Goal: Transaction & Acquisition: Purchase product/service

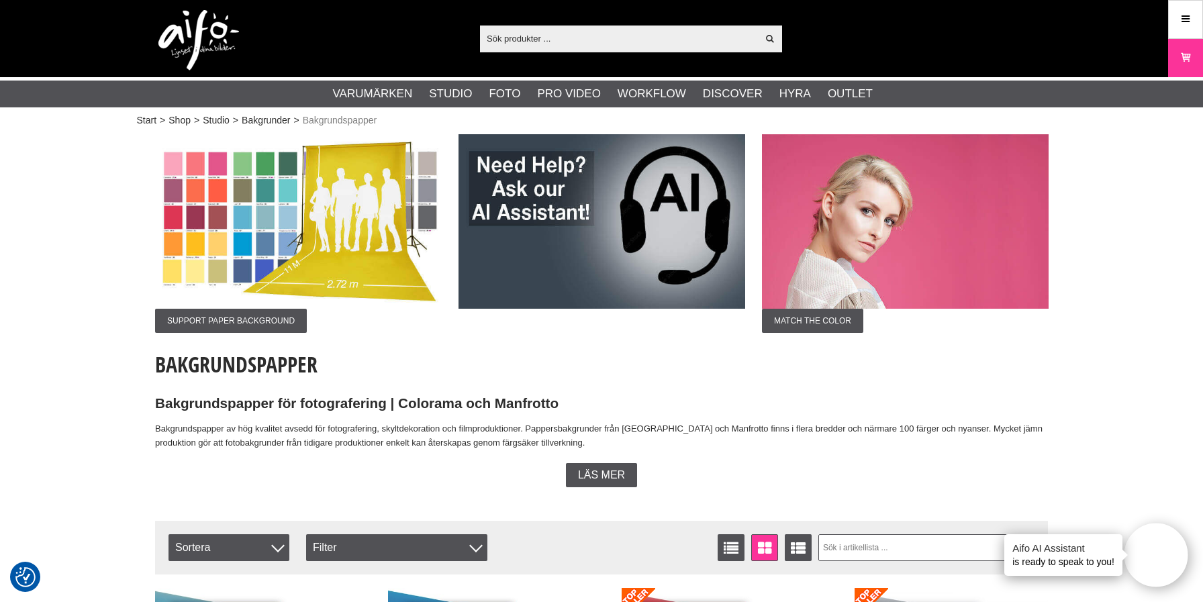
click at [257, 268] on img at bounding box center [298, 221] width 287 height 175
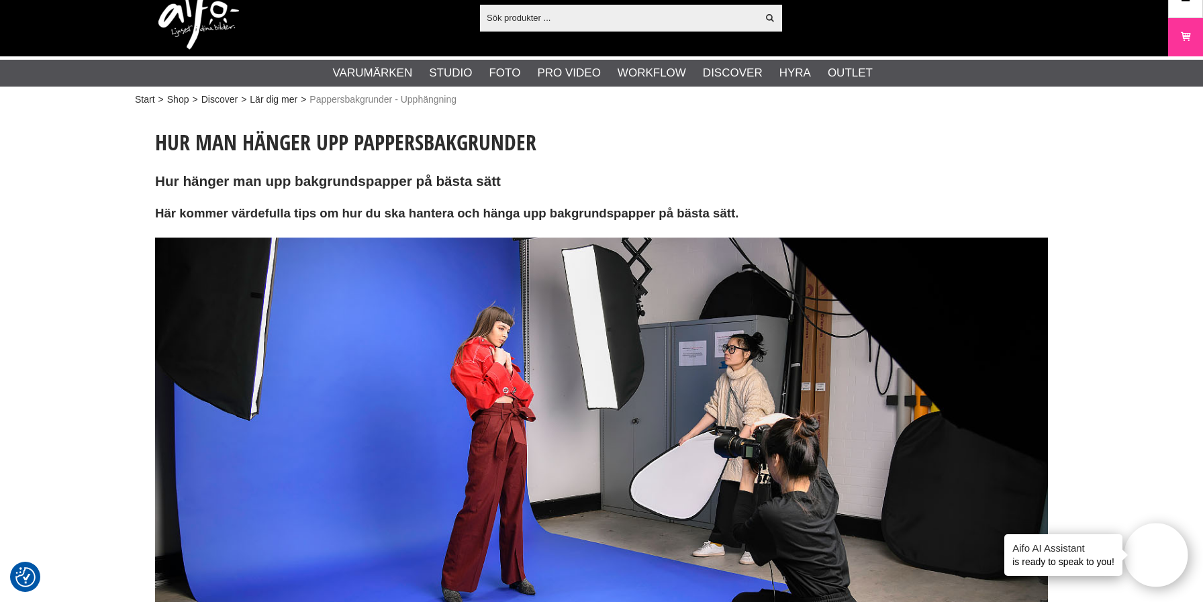
scroll to position [21, 0]
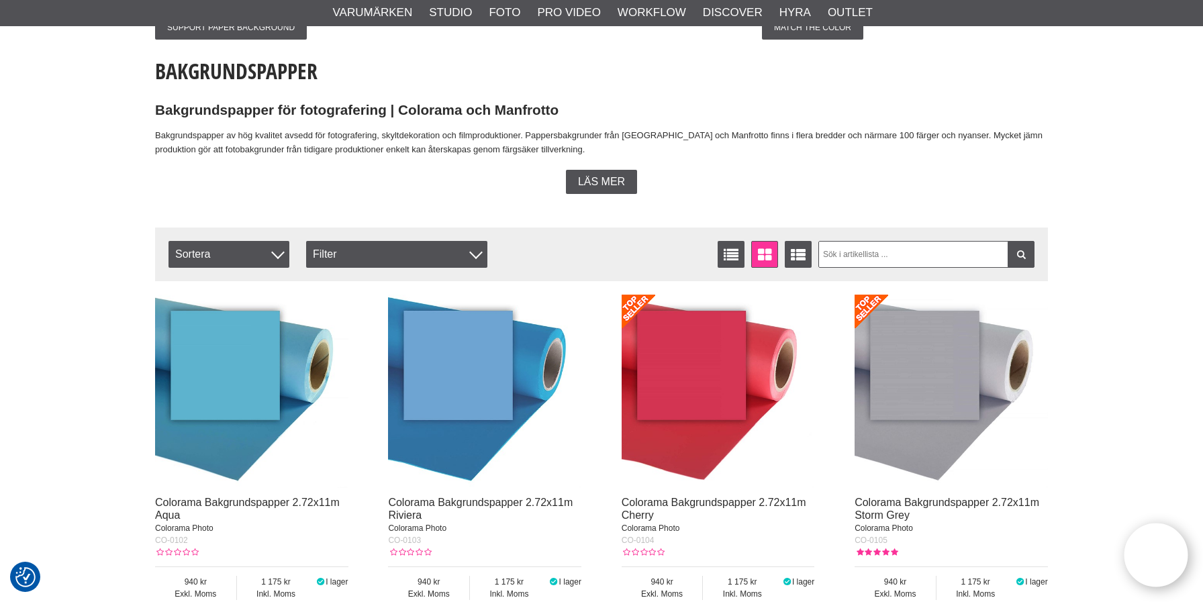
scroll to position [373, 0]
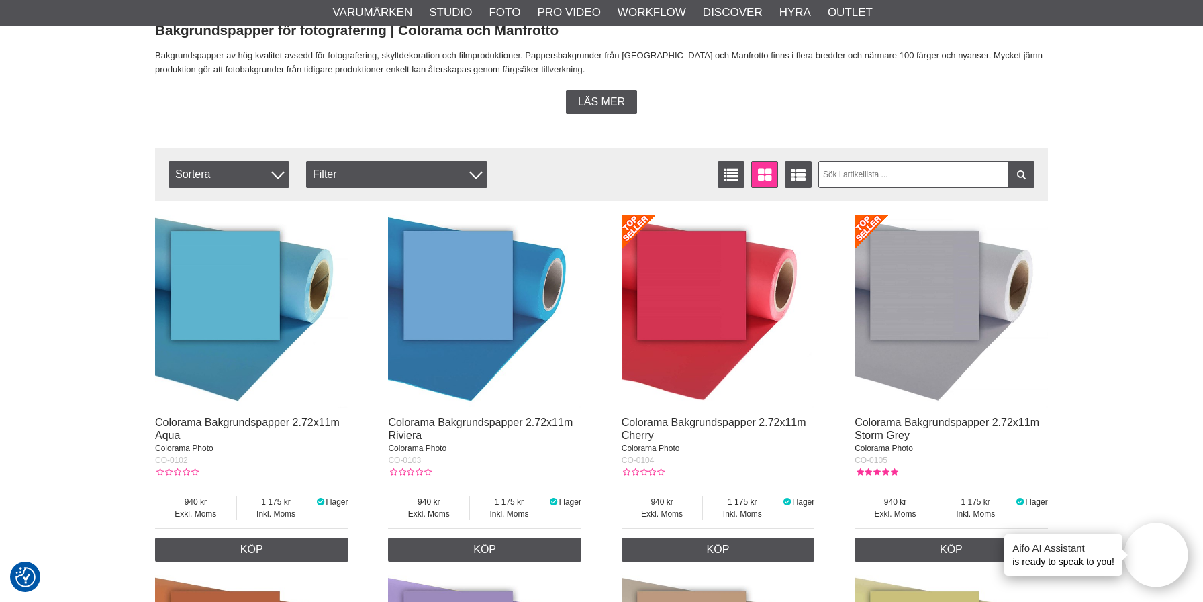
click at [1108, 563] on div "Aifo AI Assistant is ready to speak to you!" at bounding box center [1063, 555] width 118 height 42
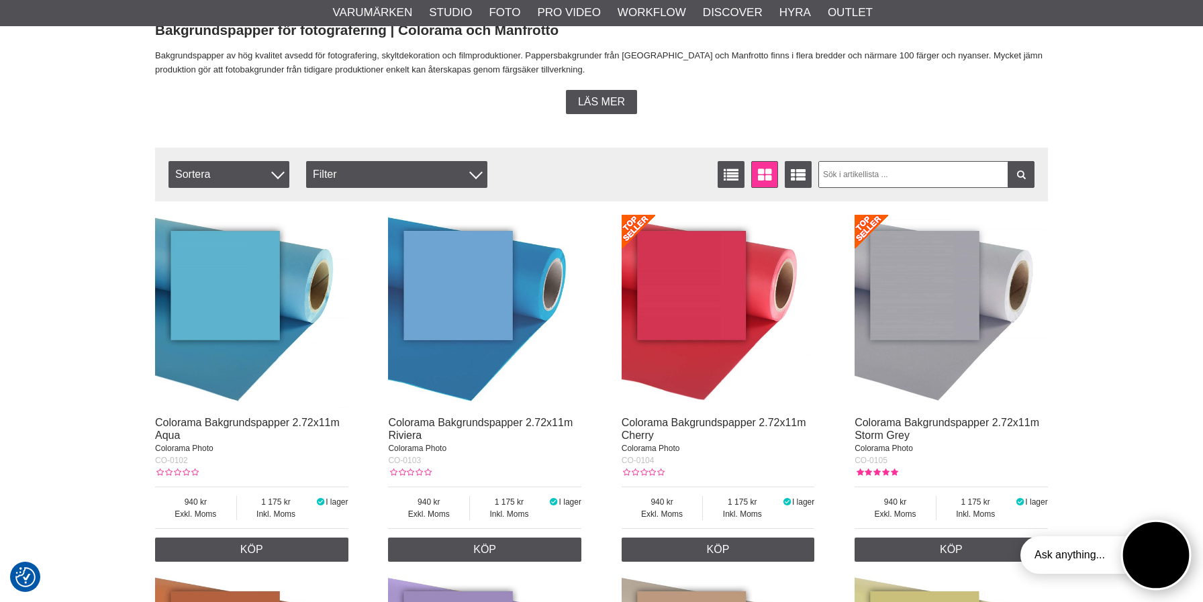
click at [1151, 556] on button "Open twise" at bounding box center [1156, 555] width 70 height 70
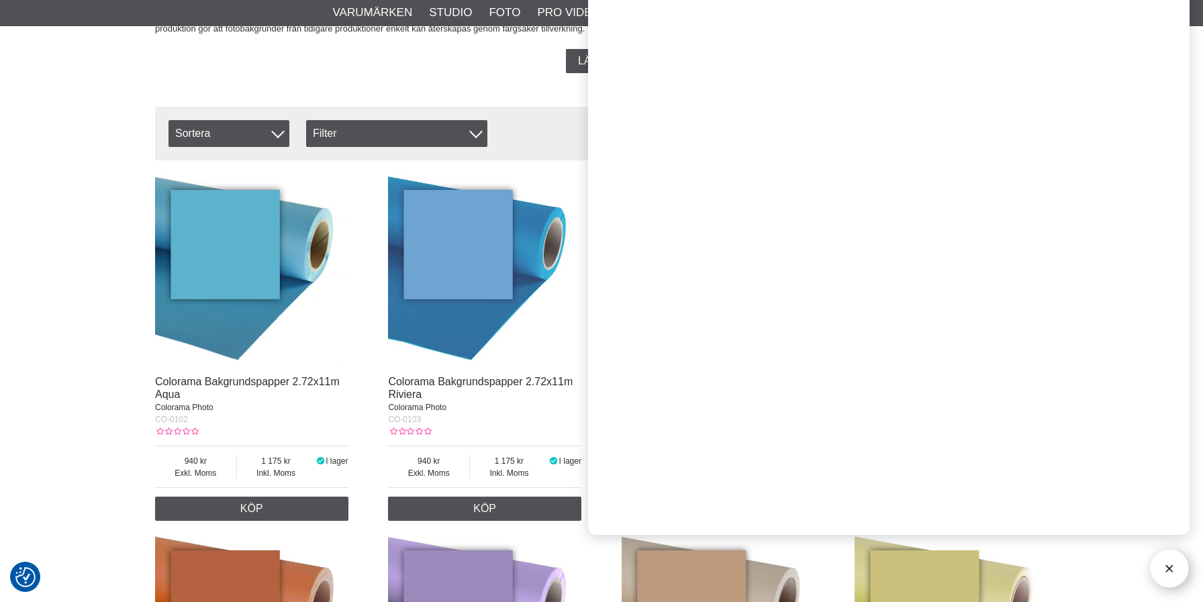
scroll to position [418, 0]
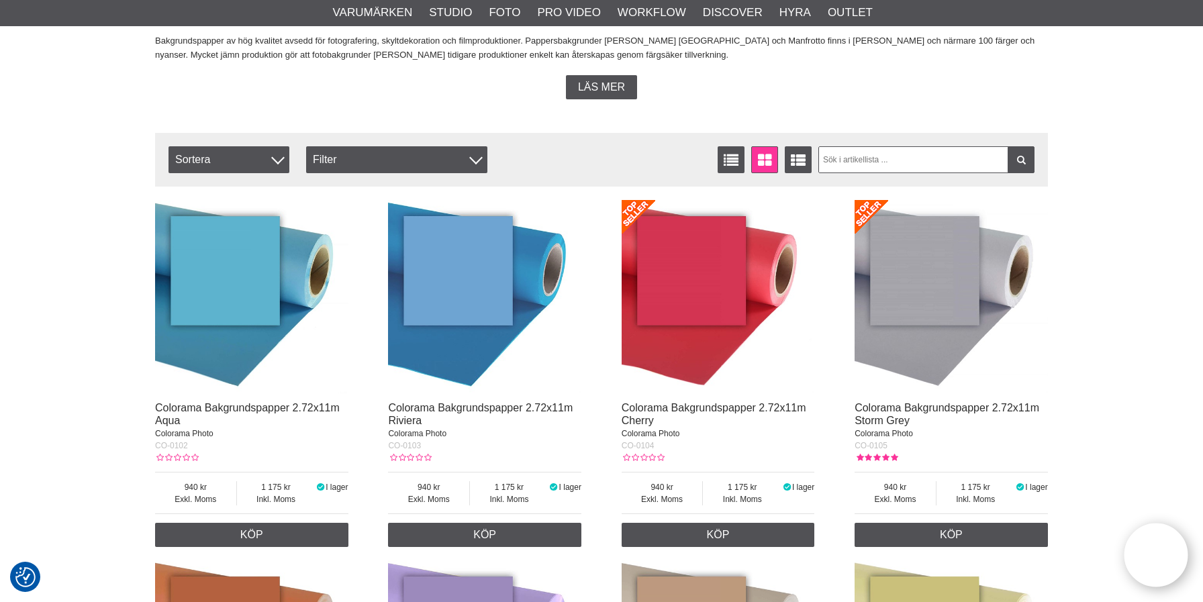
scroll to position [397, 0]
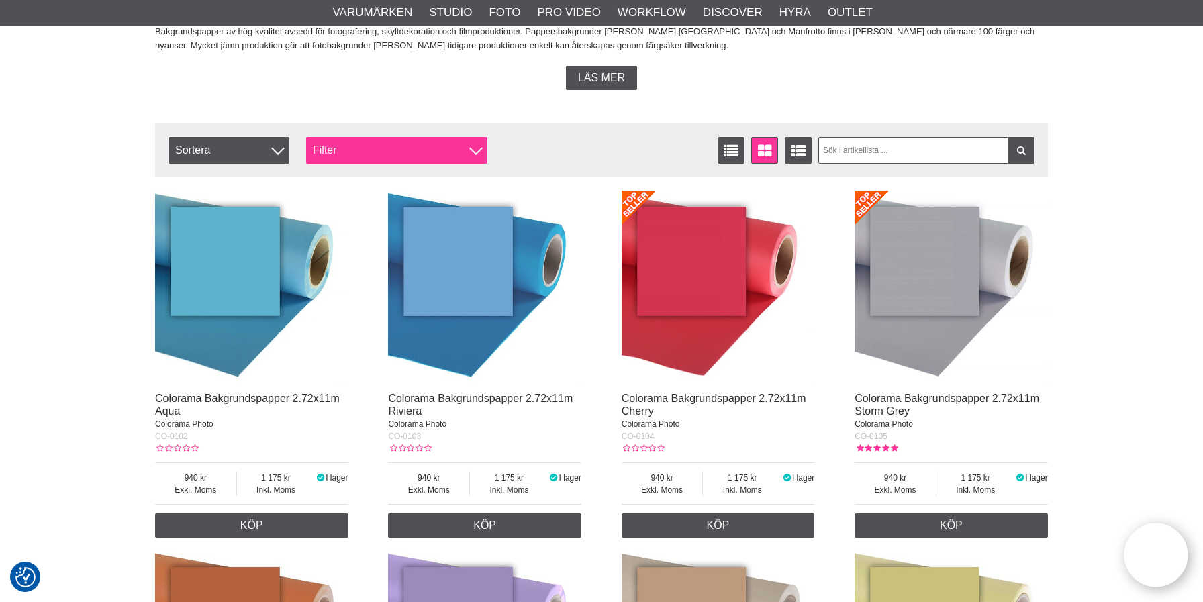
click at [379, 138] on div "Filter" at bounding box center [396, 150] width 181 height 27
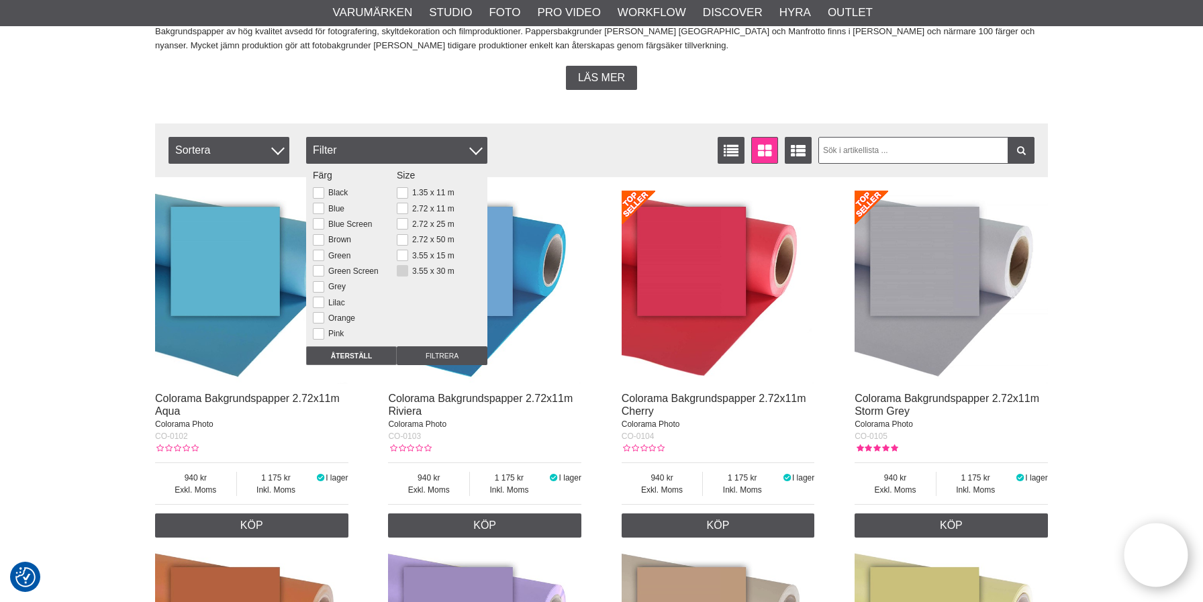
click at [403, 273] on button at bounding box center [402, 270] width 11 height 11
click at [403, 258] on button at bounding box center [402, 255] width 11 height 11
click at [403, 240] on button at bounding box center [402, 239] width 11 height 11
click at [403, 230] on button at bounding box center [402, 223] width 11 height 11
click at [403, 209] on button at bounding box center [402, 208] width 11 height 11
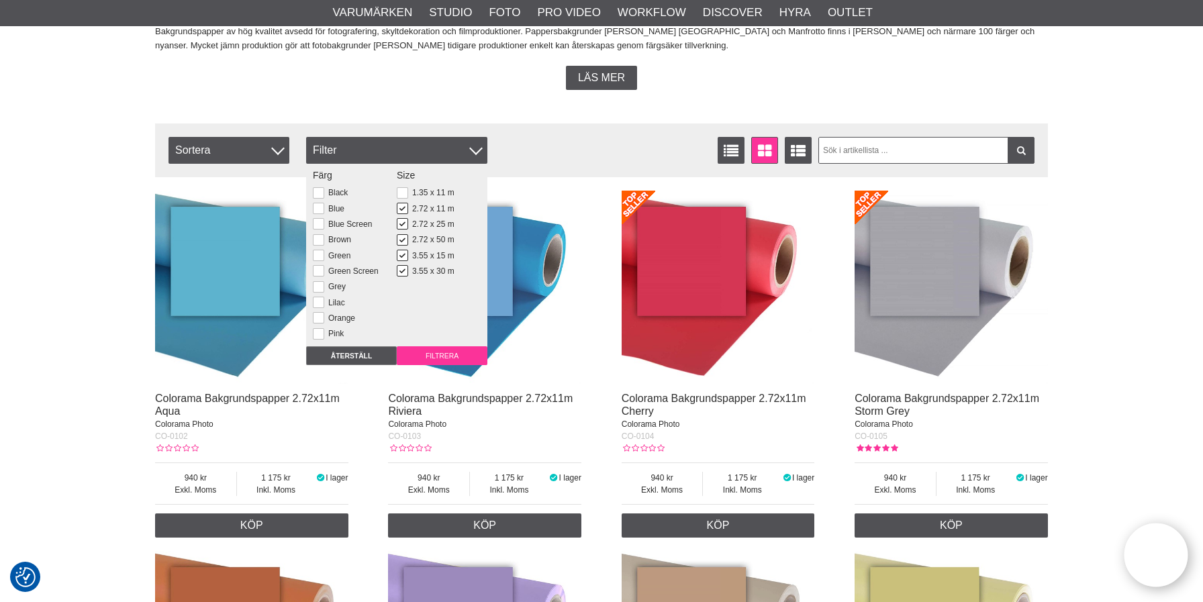
click at [452, 348] on input "Filtrera" at bounding box center [442, 355] width 91 height 19
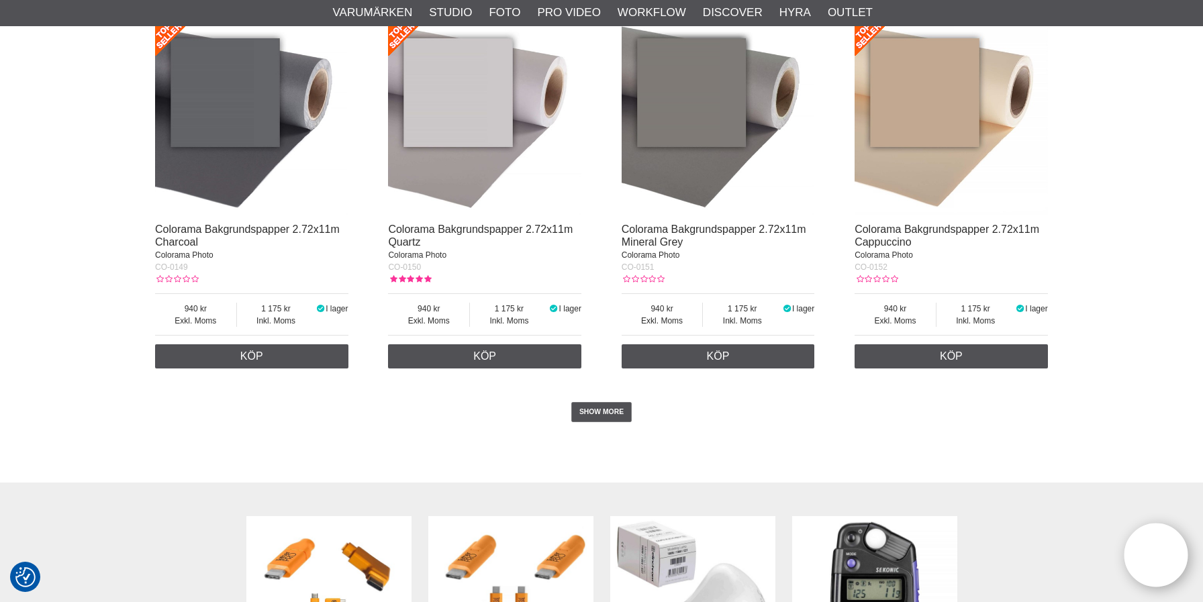
scroll to position [2785, 0]
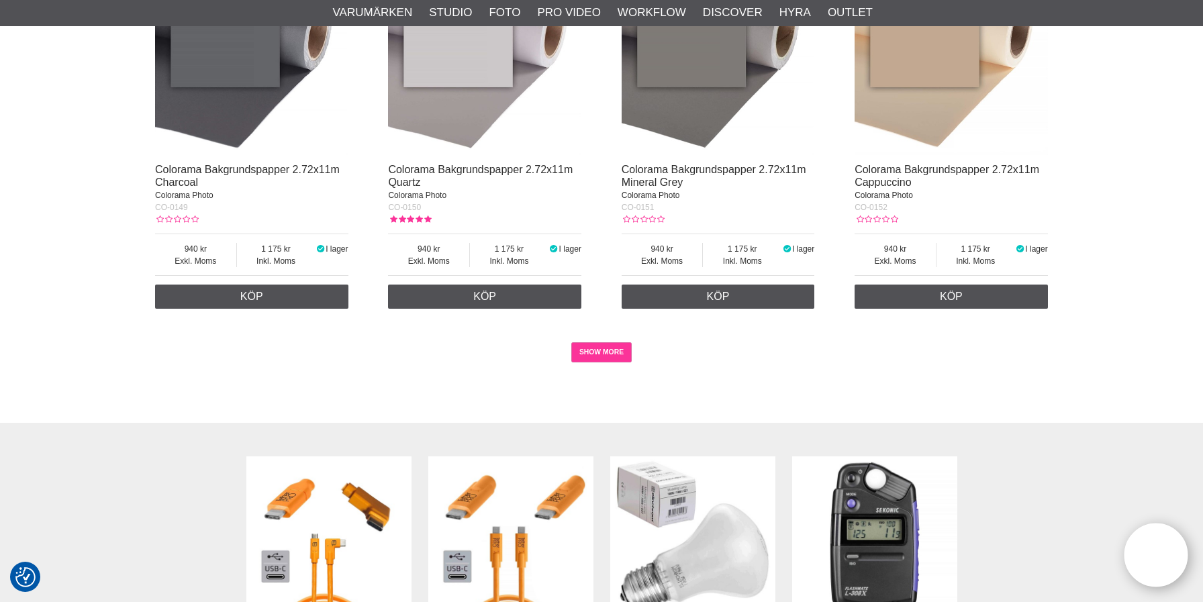
click at [584, 362] on link "SHOW MORE" at bounding box center [601, 352] width 61 height 20
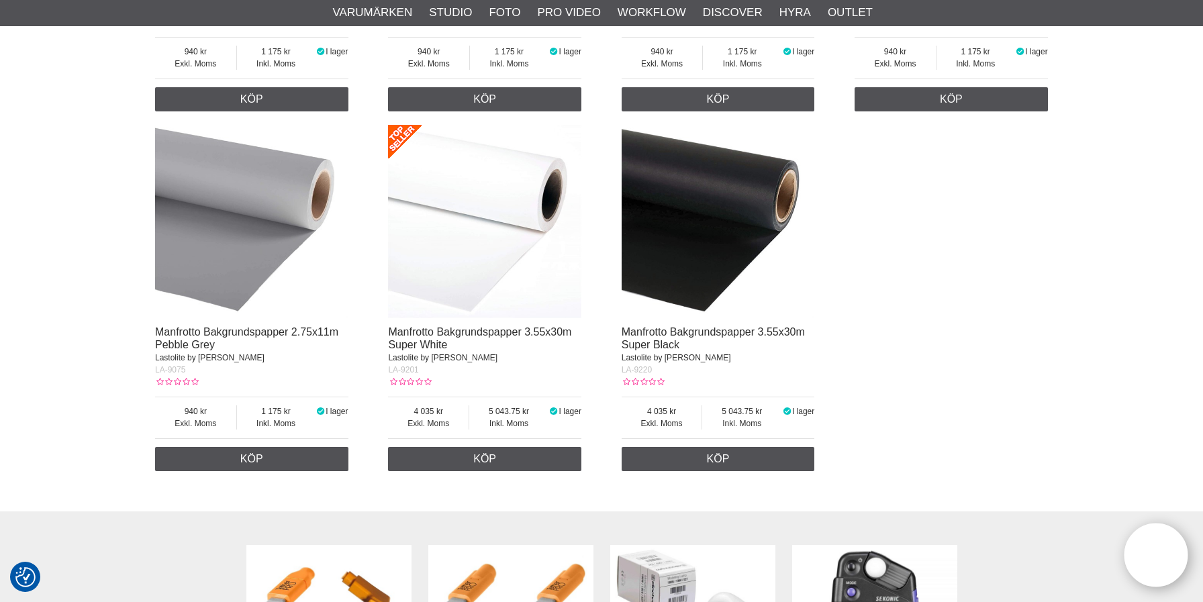
scroll to position [9832, 0]
